Goal: Information Seeking & Learning: Learn about a topic

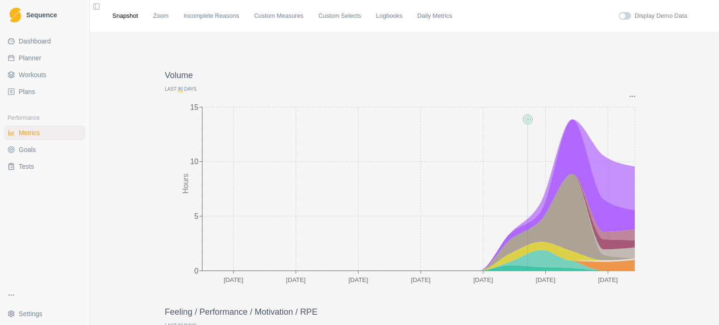
click at [32, 59] on span "Planner" at bounding box center [30, 57] width 22 height 9
select select "month"
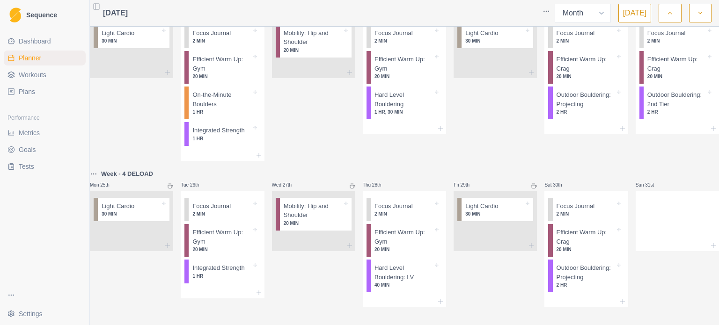
scroll to position [579, 0]
click at [416, 264] on p "Hard Level Bouldering: LV" at bounding box center [404, 272] width 59 height 18
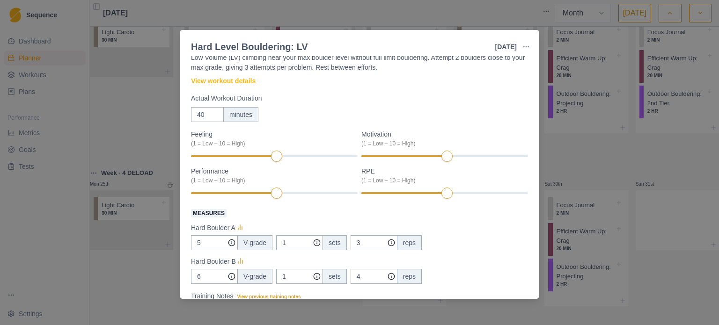
scroll to position [0, 0]
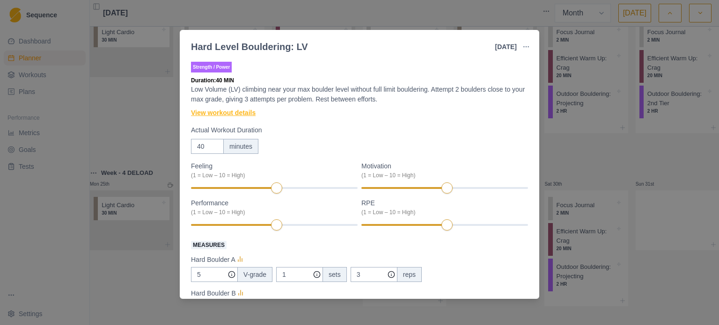
click at [231, 111] on link "View workout details" at bounding box center [223, 113] width 65 height 10
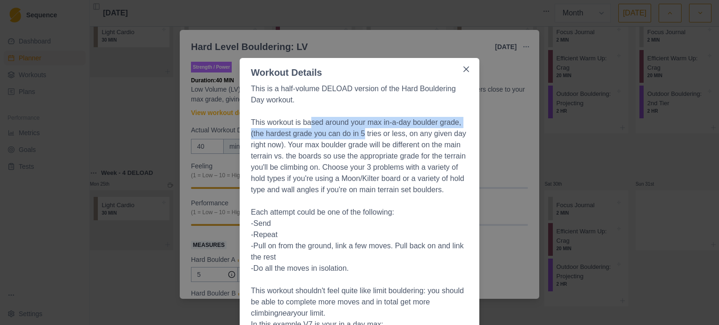
drag, startPoint x: 307, startPoint y: 119, endPoint x: 361, endPoint y: 134, distance: 56.8
click at [361, 134] on p "This workout is based around your max in-a-day boulder grade, (the hardest grad…" at bounding box center [359, 156] width 217 height 79
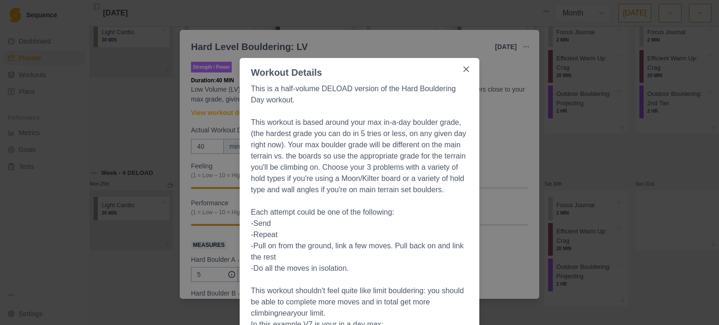
click at [352, 93] on p "This is a half-volume DELOAD version of the Hard Bouldering Day workout." at bounding box center [359, 94] width 217 height 22
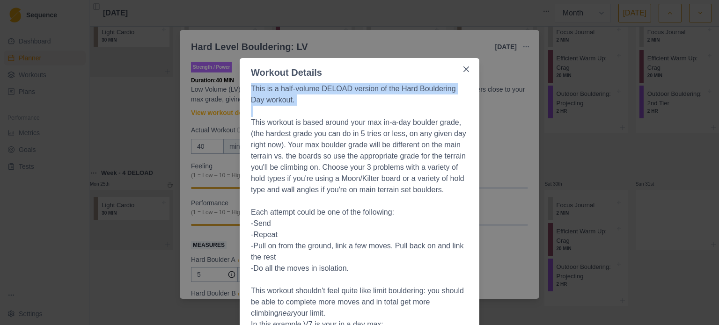
click at [352, 93] on p "This is a half-volume DELOAD version of the Hard Bouldering Day workout." at bounding box center [359, 94] width 217 height 22
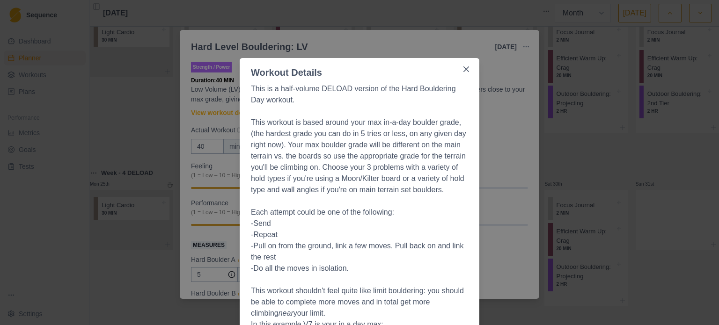
click at [384, 120] on p "This workout is based around your max in-a-day boulder grade, (the hardest grad…" at bounding box center [359, 156] width 217 height 79
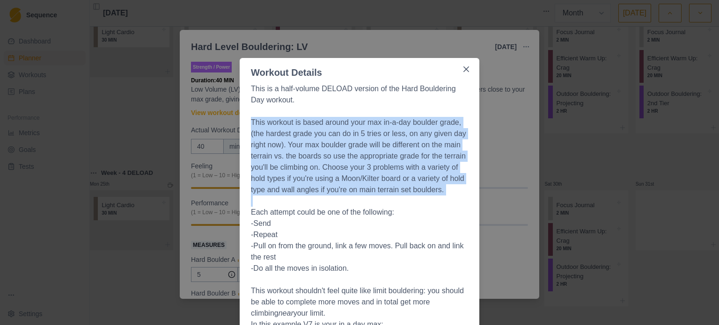
click at [384, 120] on p "This workout is based around your max in-a-day boulder grade, (the hardest grad…" at bounding box center [359, 156] width 217 height 79
click at [341, 162] on p "This workout is based around your max in-a-day boulder grade, (the hardest grad…" at bounding box center [359, 156] width 217 height 79
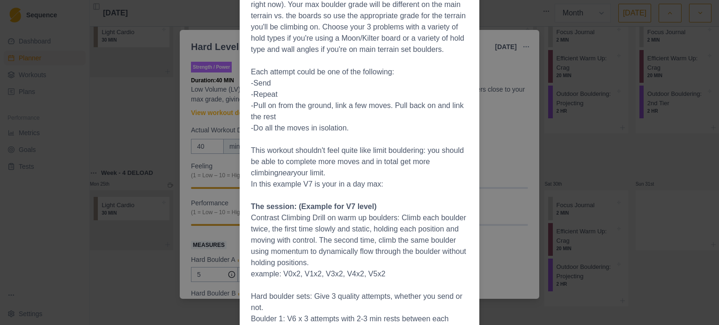
scroll to position [187, 0]
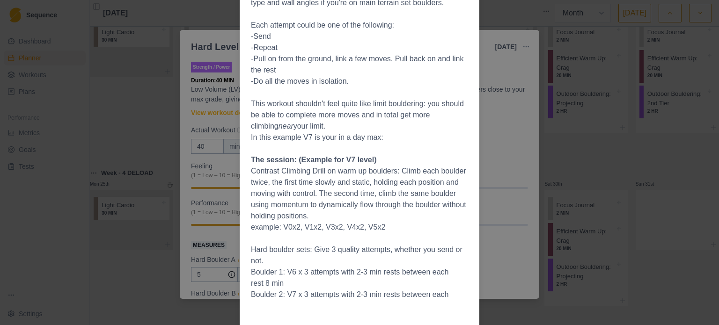
click at [506, 18] on div "Workout Details This is a half-volume DELOAD version of the Hard Bouldering Day…" at bounding box center [359, 162] width 719 height 325
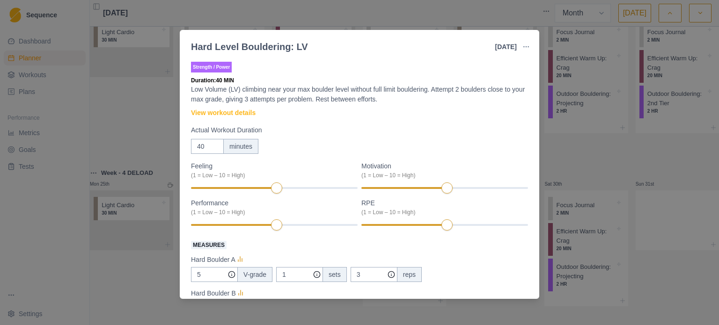
click at [514, 20] on div "Hard Level Bouldering: LV [DATE] Link To Goal View Workout Metrics Edit Origina…" at bounding box center [359, 162] width 719 height 325
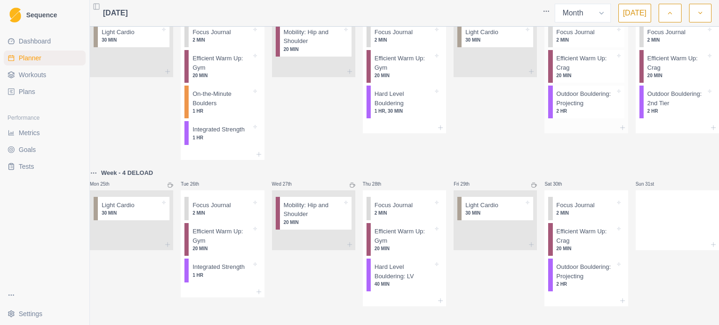
click at [560, 89] on p "Outdoor Bouldering: Projecting" at bounding box center [586, 98] width 59 height 18
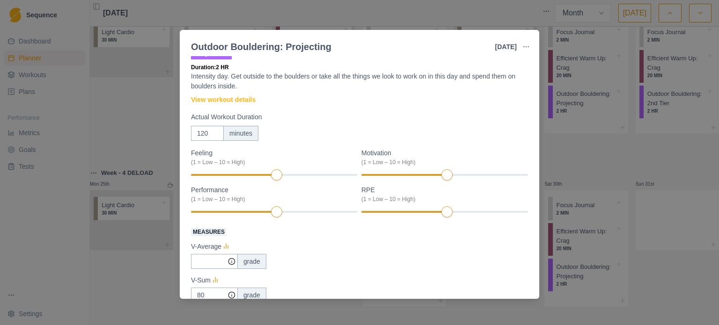
scroll to position [0, 0]
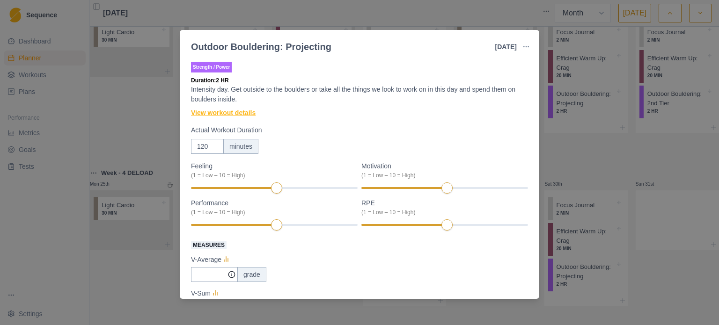
click at [225, 114] on link "View workout details" at bounding box center [223, 113] width 65 height 10
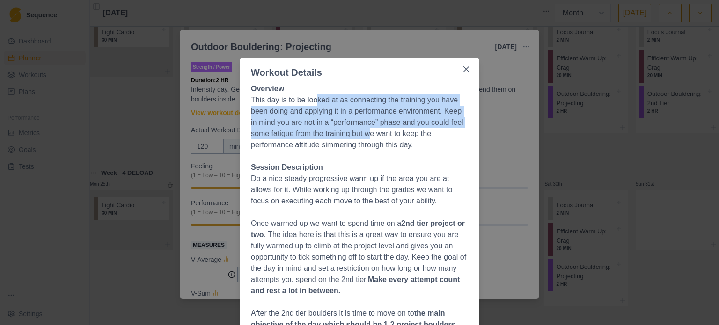
drag, startPoint x: 311, startPoint y: 96, endPoint x: 369, endPoint y: 132, distance: 67.3
click at [369, 132] on p "This day is to be looked at as connecting the training you have been doing and …" at bounding box center [359, 123] width 217 height 56
click at [369, 121] on p "This day is to be looked at as connecting the training you have been doing and …" at bounding box center [359, 123] width 217 height 56
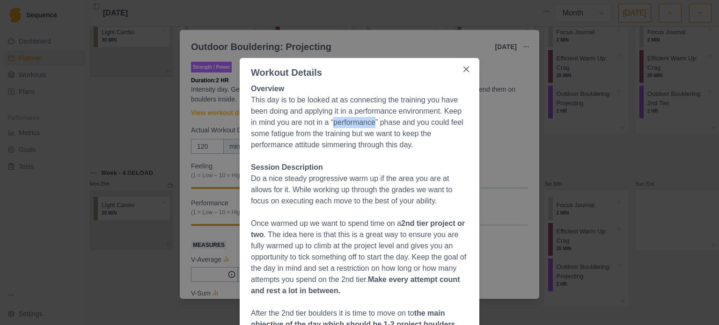
click at [369, 121] on p "This day is to be looked at as connecting the training you have been doing and …" at bounding box center [359, 123] width 217 height 56
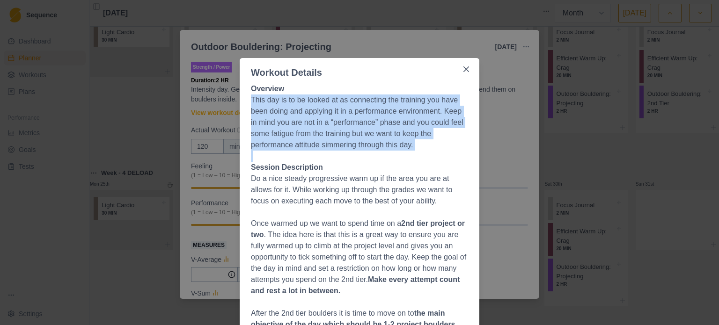
click at [369, 121] on p "This day is to be looked at as connecting the training you have been doing and …" at bounding box center [359, 123] width 217 height 56
click at [360, 132] on p "This day is to be looked at as connecting the training you have been doing and …" at bounding box center [359, 123] width 217 height 56
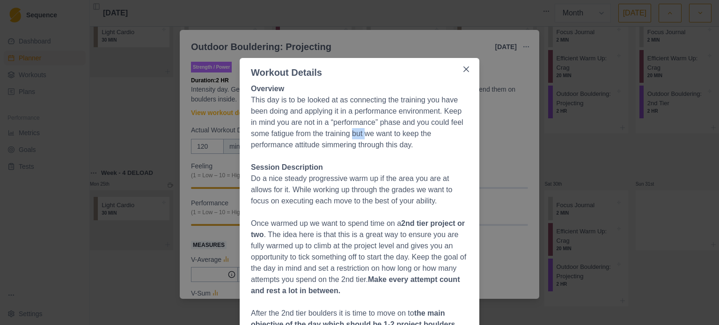
click at [360, 132] on p "This day is to be looked at as connecting the training you have been doing and …" at bounding box center [359, 123] width 217 height 56
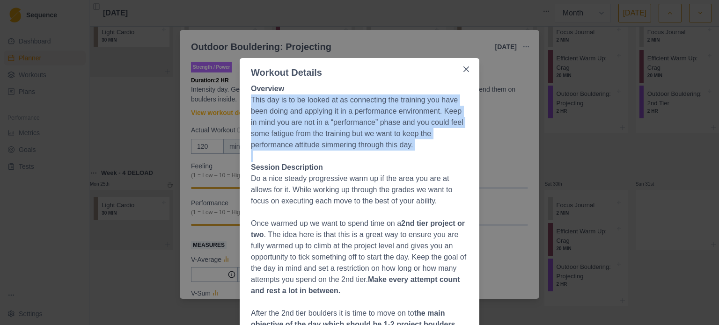
click at [360, 132] on p "This day is to be looked at as connecting the training you have been doing and …" at bounding box center [359, 123] width 217 height 56
click at [347, 126] on p "This day is to be looked at as connecting the training you have been doing and …" at bounding box center [359, 123] width 217 height 56
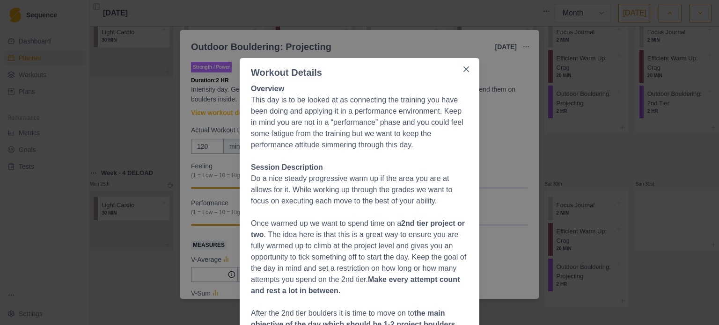
click at [377, 17] on div "Workout Details Overview This day is to be looked at as connecting the training…" at bounding box center [359, 162] width 719 height 325
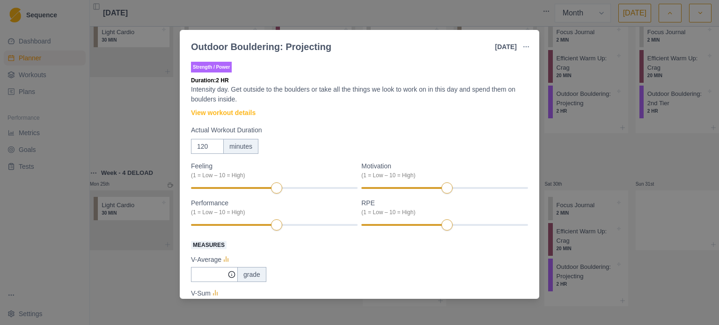
click at [452, 18] on div "Outdoor Bouldering: Projecting [DATE] Link To Goal View Workout Metrics Edit Or…" at bounding box center [359, 162] width 719 height 325
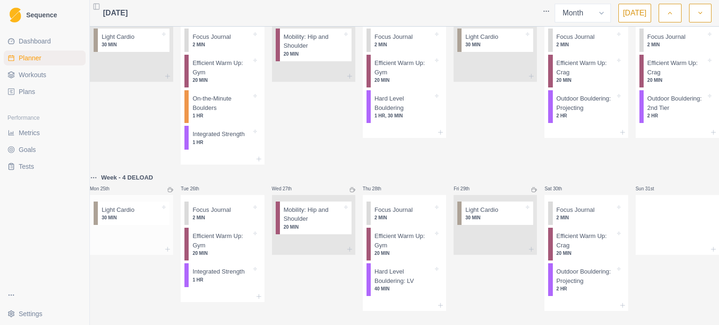
scroll to position [579, 0]
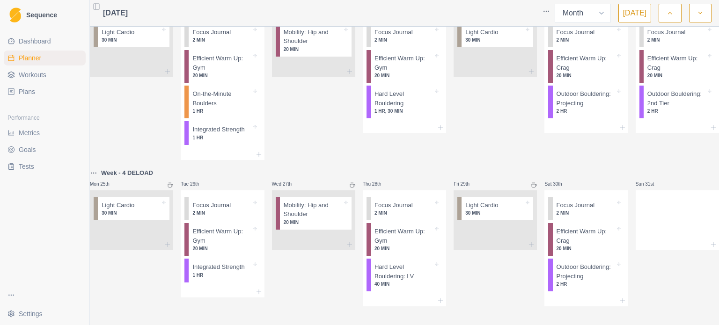
click at [699, 13] on icon "button" at bounding box center [700, 12] width 7 height 9
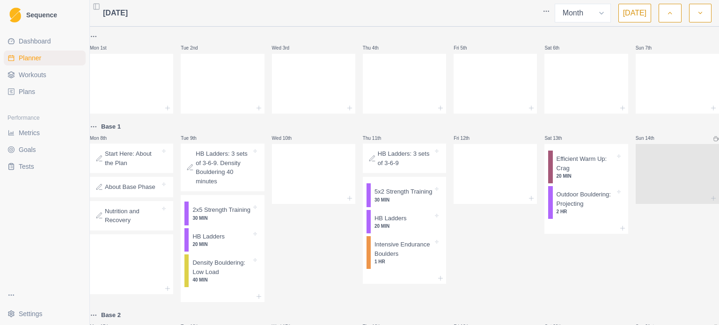
scroll to position [47, 0]
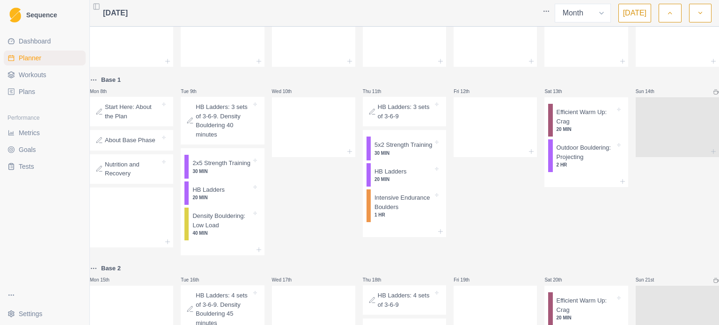
click at [240, 131] on p "HB Ladders: 3 sets of 3-6-9. Density Bouldering 40 minutes" at bounding box center [223, 121] width 55 height 37
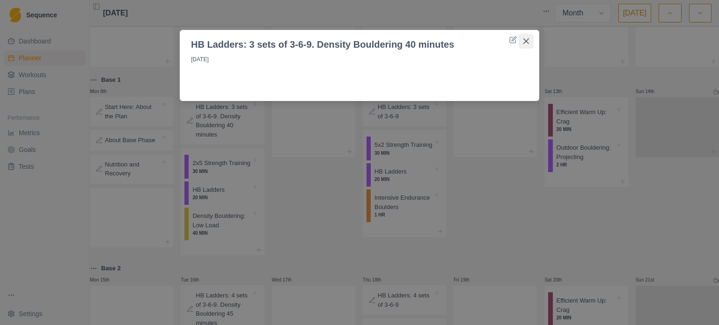
click at [528, 41] on icon "Close" at bounding box center [527, 41] width 6 height 6
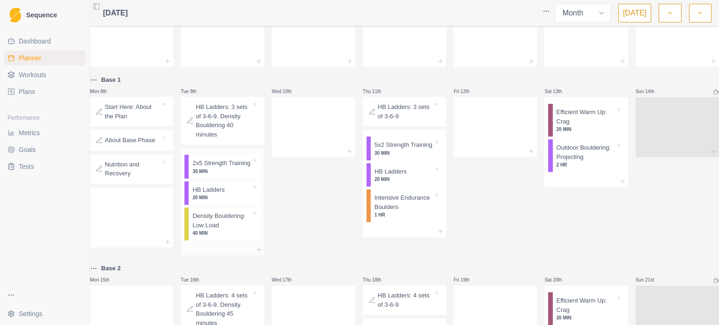
click at [235, 230] on p "Density Bouldering: Low Load" at bounding box center [221, 221] width 59 height 18
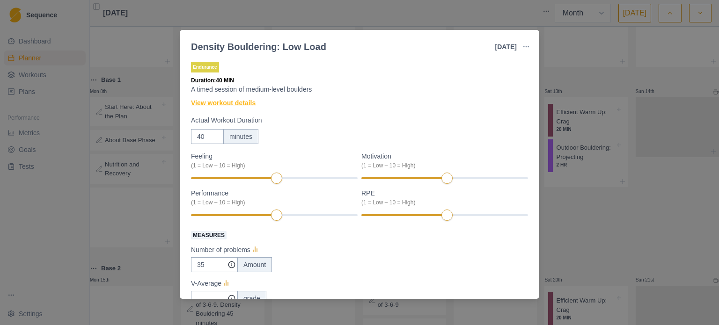
click at [234, 103] on link "View workout details" at bounding box center [223, 103] width 65 height 10
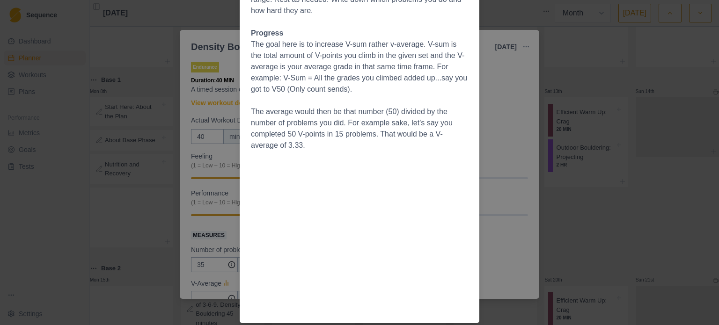
scroll to position [0, 0]
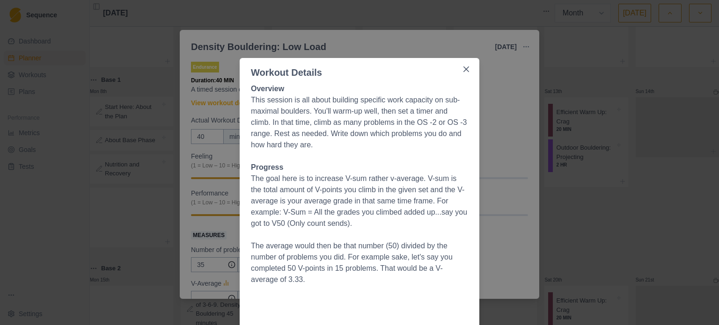
drag, startPoint x: 318, startPoint y: 106, endPoint x: 324, endPoint y: 132, distance: 26.8
click at [324, 132] on p "This session is all about building specific work capacity on sub-maximal boulde…" at bounding box center [359, 123] width 217 height 56
click at [334, 101] on p "This session is all about building specific work capacity on sub-maximal boulde…" at bounding box center [359, 123] width 217 height 56
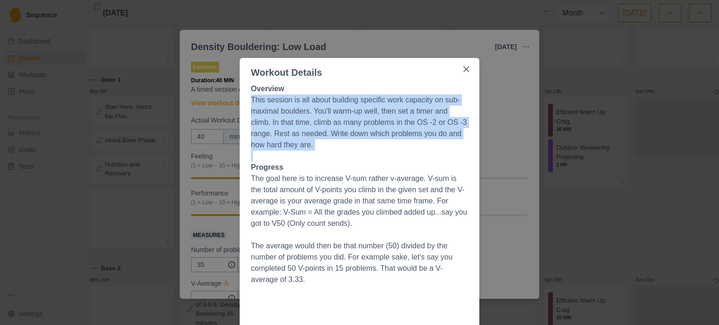
click at [334, 101] on p "This session is all about building specific work capacity on sub-maximal boulde…" at bounding box center [359, 123] width 217 height 56
click at [334, 112] on p "This session is all about building specific work capacity on sub-maximal boulde…" at bounding box center [359, 123] width 217 height 56
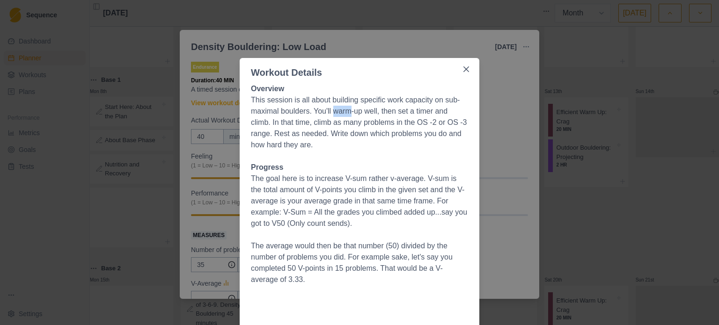
click at [334, 112] on p "This session is all about building specific work capacity on sub-maximal boulde…" at bounding box center [359, 123] width 217 height 56
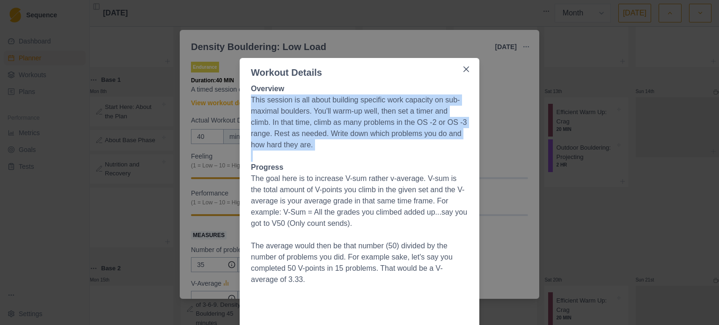
click at [334, 112] on p "This session is all about building specific work capacity on sub-maximal boulde…" at bounding box center [359, 123] width 217 height 56
click at [325, 127] on p "This session is all about building specific work capacity on sub-maximal boulde…" at bounding box center [359, 123] width 217 height 56
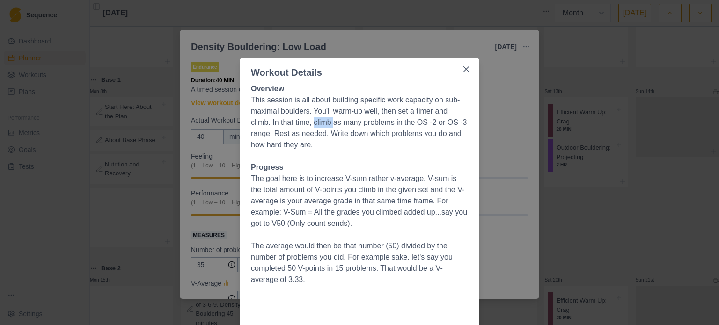
click at [325, 127] on p "This session is all about building specific work capacity on sub-maximal boulde…" at bounding box center [359, 123] width 217 height 56
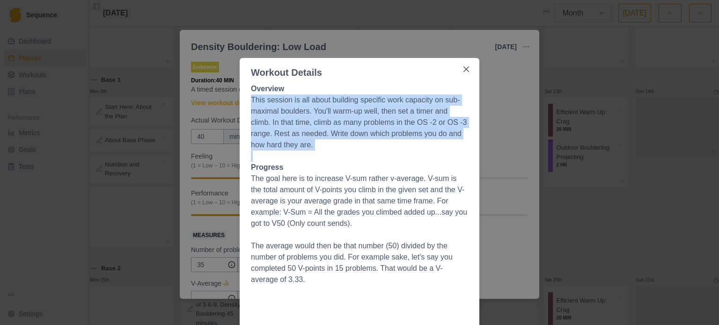
click at [325, 127] on p "This session is all about building specific work capacity on sub-maximal boulde…" at bounding box center [359, 123] width 217 height 56
click at [313, 133] on p "This session is all about building specific work capacity on sub-maximal boulde…" at bounding box center [359, 123] width 217 height 56
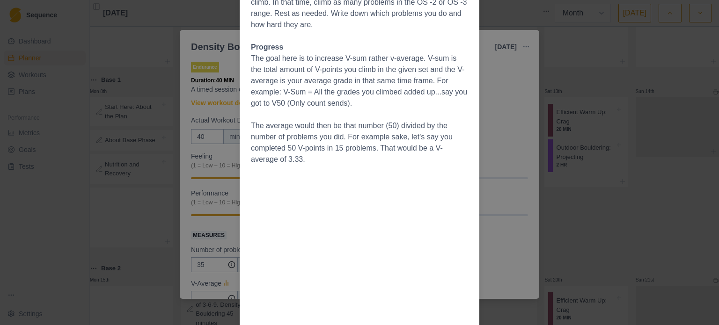
scroll to position [134, 0]
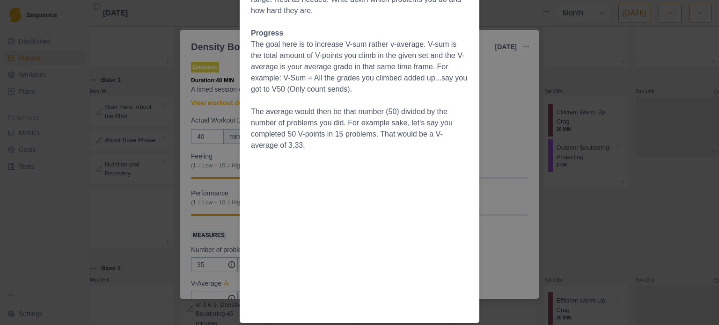
click at [315, 113] on p "The average would then be that number (50) divided by the number of problems yo…" at bounding box center [359, 128] width 217 height 45
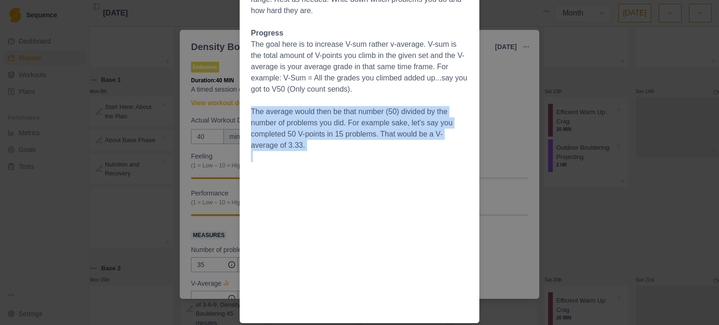
click at [315, 113] on p "The average would then be that number (50) divided by the number of problems yo…" at bounding box center [359, 128] width 217 height 45
click at [315, 112] on p "The average would then be that number (50) divided by the number of problems yo…" at bounding box center [359, 128] width 217 height 45
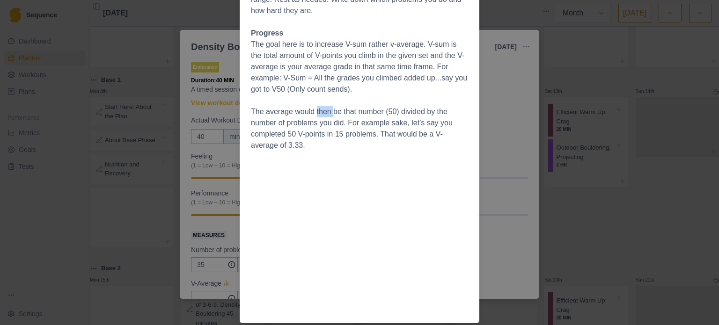
click at [315, 112] on p "The average would then be that number (50) divided by the number of problems yo…" at bounding box center [359, 128] width 217 height 45
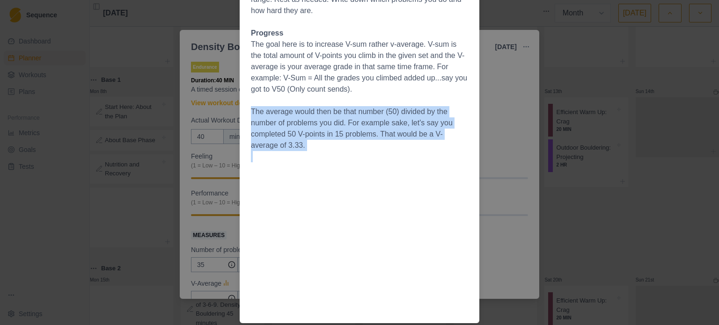
click at [315, 112] on p "The average would then be that number (50) divided by the number of problems yo…" at bounding box center [359, 128] width 217 height 45
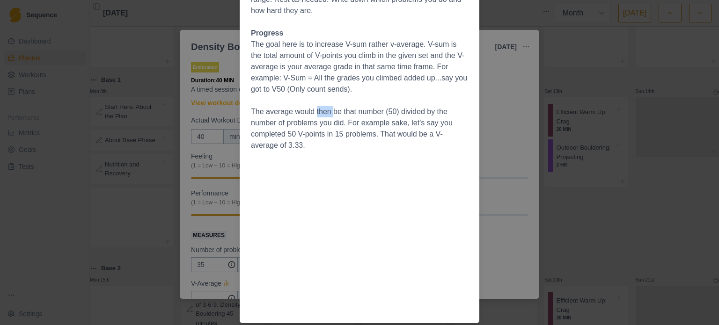
click at [315, 112] on p "The average would then be that number (50) divided by the number of problems yo…" at bounding box center [359, 128] width 217 height 45
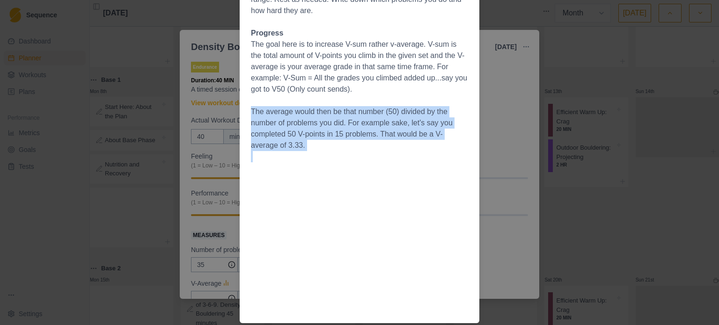
click at [315, 112] on p "The average would then be that number (50) divided by the number of problems yo…" at bounding box center [359, 128] width 217 height 45
click at [315, 111] on p "The average would then be that number (50) divided by the number of problems yo…" at bounding box center [359, 128] width 217 height 45
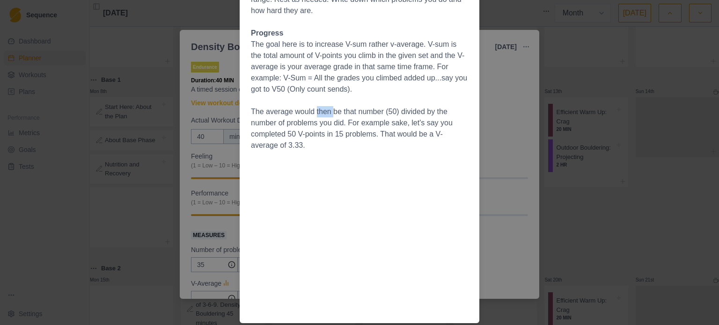
click at [315, 111] on p "The average would then be that number (50) divided by the number of problems yo…" at bounding box center [359, 128] width 217 height 45
click at [497, 93] on div "Workout Details Overview This session is all about building specific work capac…" at bounding box center [359, 162] width 719 height 325
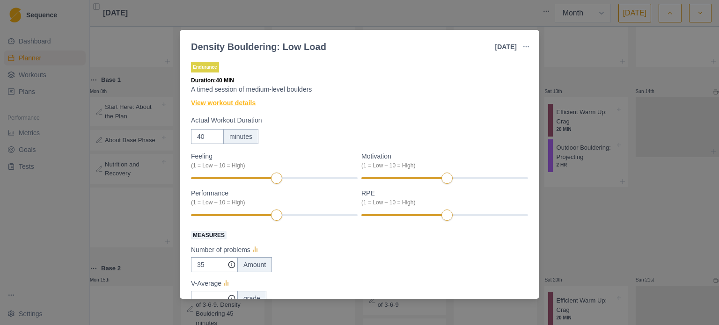
click at [231, 106] on link "View workout details" at bounding box center [223, 103] width 65 height 10
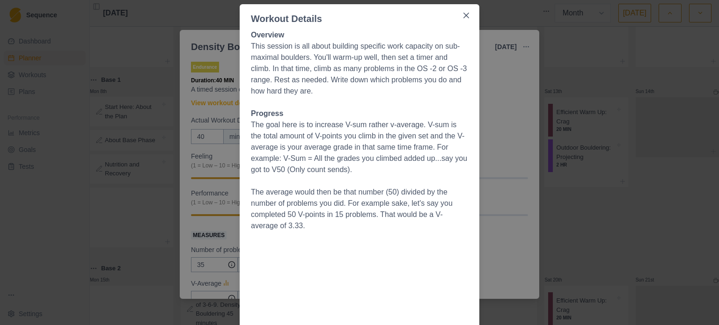
scroll to position [41, 0]
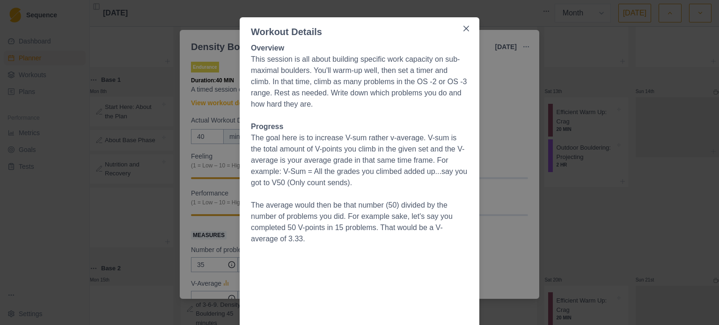
click at [491, 97] on div "Workout Details Overview This session is all about building specific work capac…" at bounding box center [359, 162] width 719 height 325
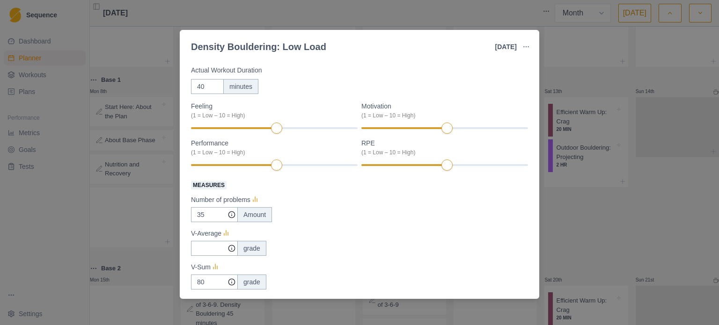
scroll to position [0, 0]
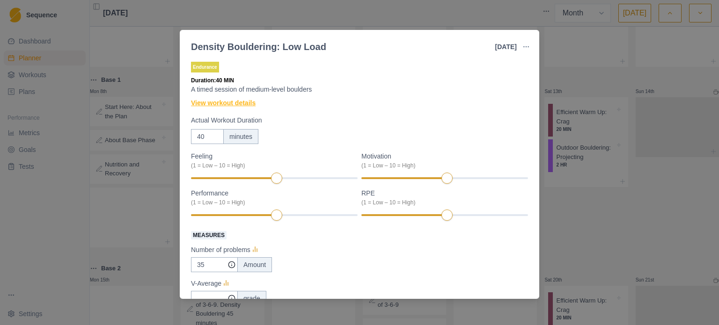
click at [223, 105] on link "View workout details" at bounding box center [223, 103] width 65 height 10
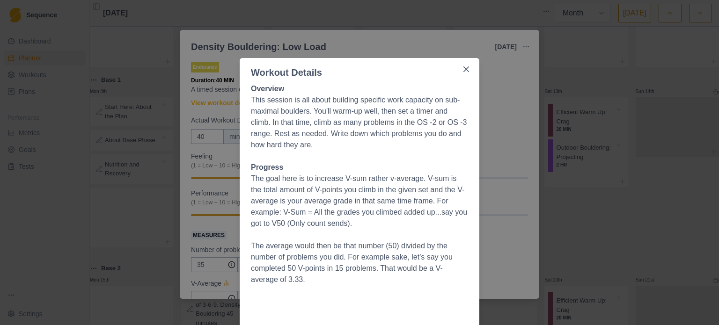
click at [491, 73] on div "Workout Details Overview This session is all about building specific work capac…" at bounding box center [359, 162] width 719 height 325
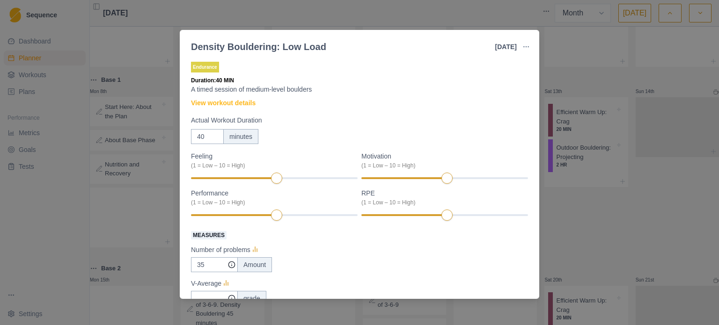
click at [432, 16] on div "Density Bouldering: Low Load [DATE] Link To Goal View Workout Metrics Edit Orig…" at bounding box center [359, 162] width 719 height 325
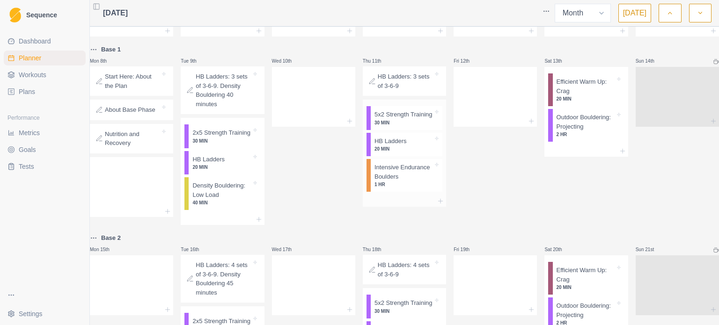
scroll to position [94, 0]
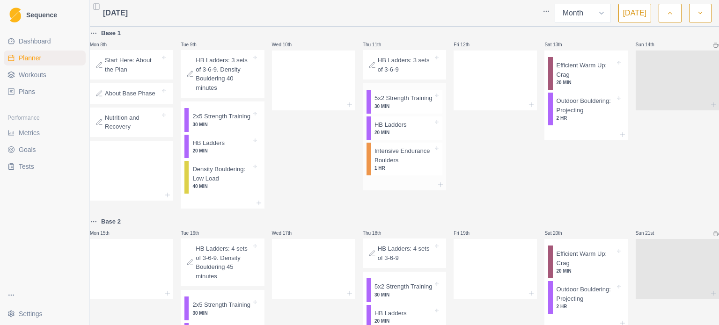
click at [413, 165] on p "Intensive Endurance Boulders" at bounding box center [404, 156] width 59 height 18
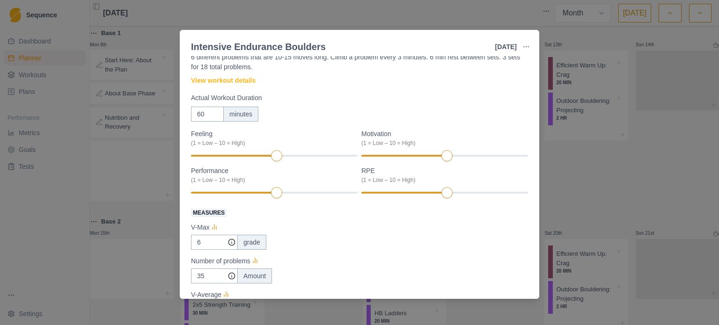
scroll to position [0, 0]
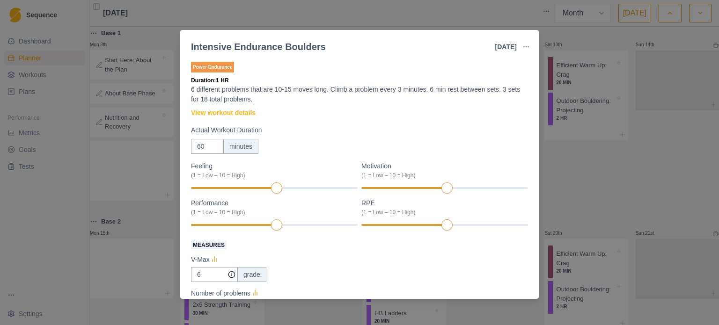
click at [449, 18] on div "Intensive Endurance Boulders [DATE] Link To Goal View Workout Metrics Edit Orig…" at bounding box center [359, 162] width 719 height 325
